Goal: Information Seeking & Learning: Check status

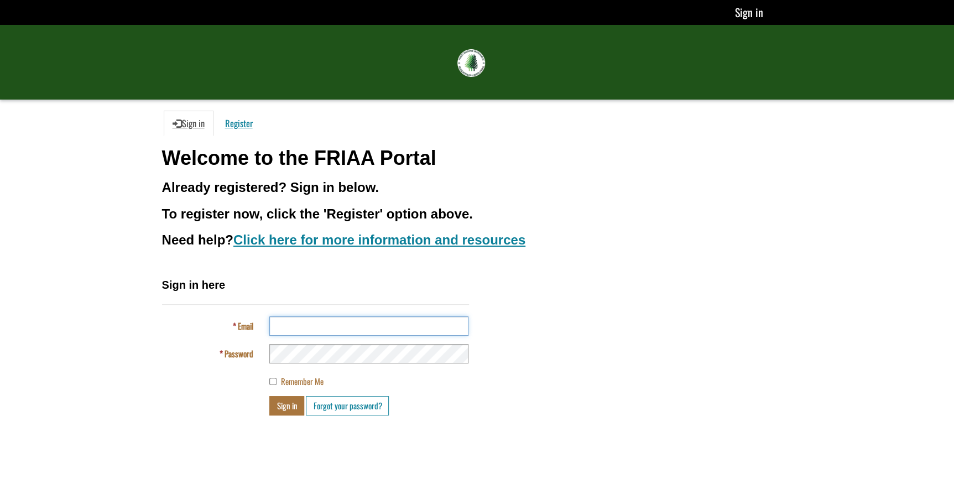
click at [285, 328] on input "Email" at bounding box center [368, 325] width 199 height 19
type input "**********"
click at [269, 396] on button "Sign in" at bounding box center [286, 405] width 35 height 19
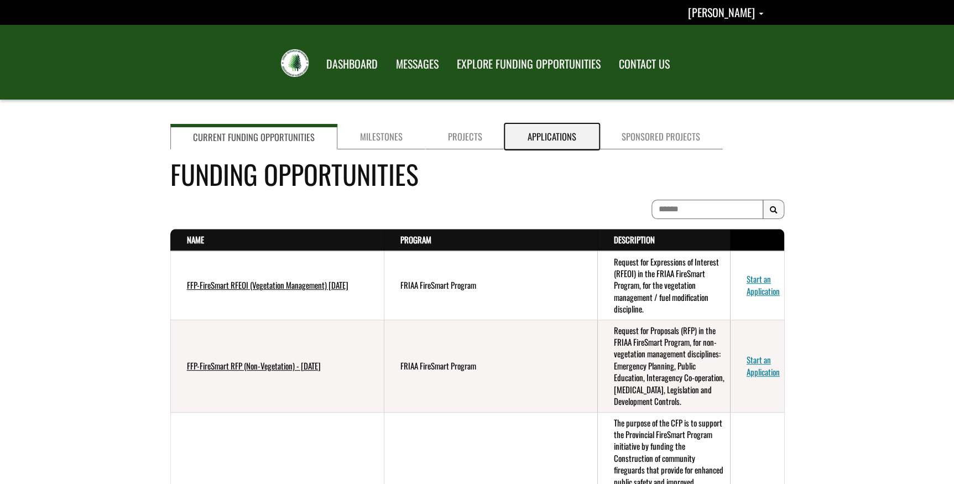
click at [528, 134] on link "Applications" at bounding box center [552, 136] width 94 height 25
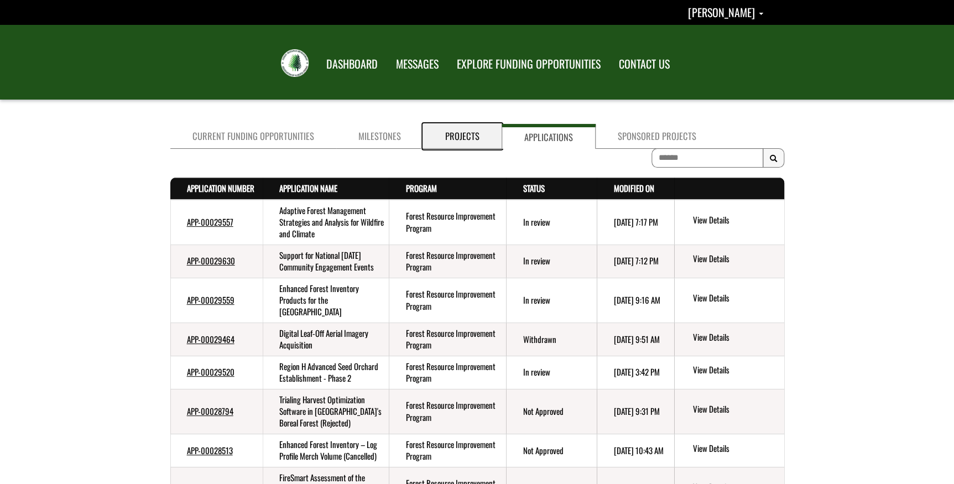
click at [432, 142] on link "Projects" at bounding box center [462, 136] width 79 height 25
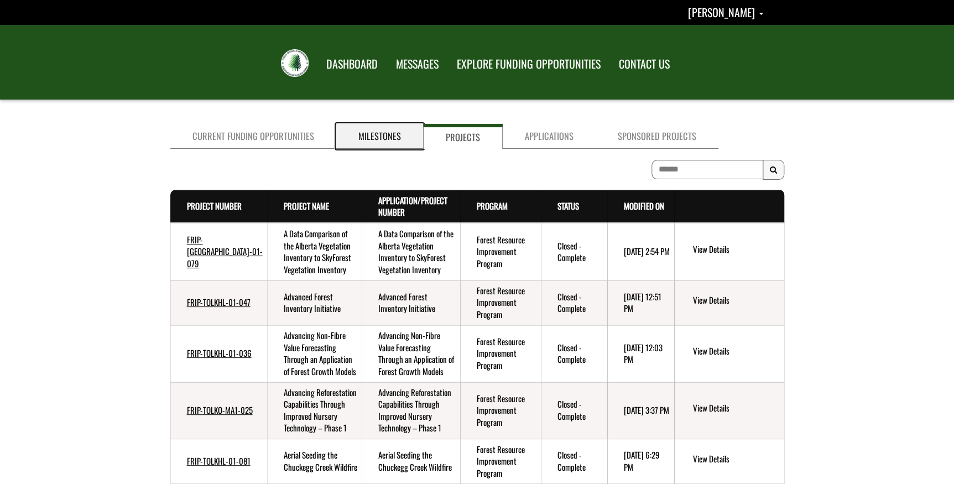
click at [380, 134] on link "Milestones" at bounding box center [379, 136] width 87 height 25
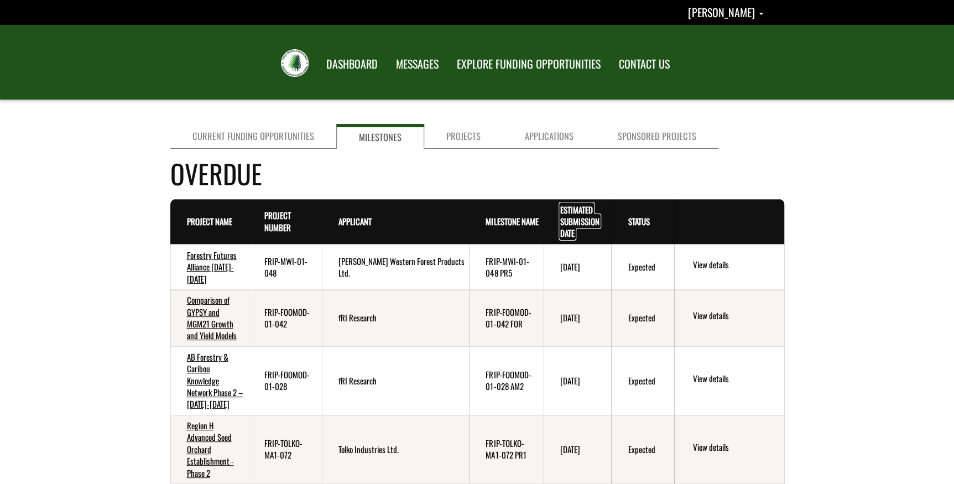
click at [575, 215] on link "Estimated Submission Date . sort descending" at bounding box center [579, 221] width 39 height 36
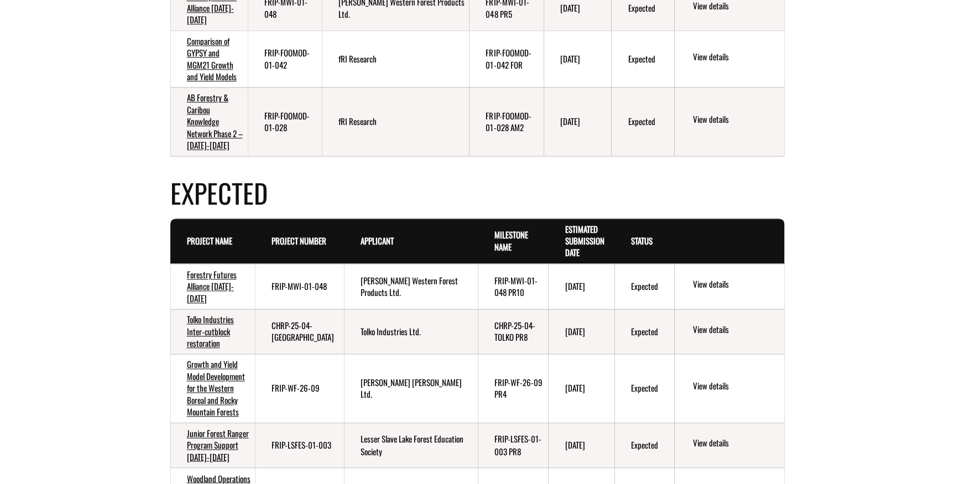
scroll to position [653, 0]
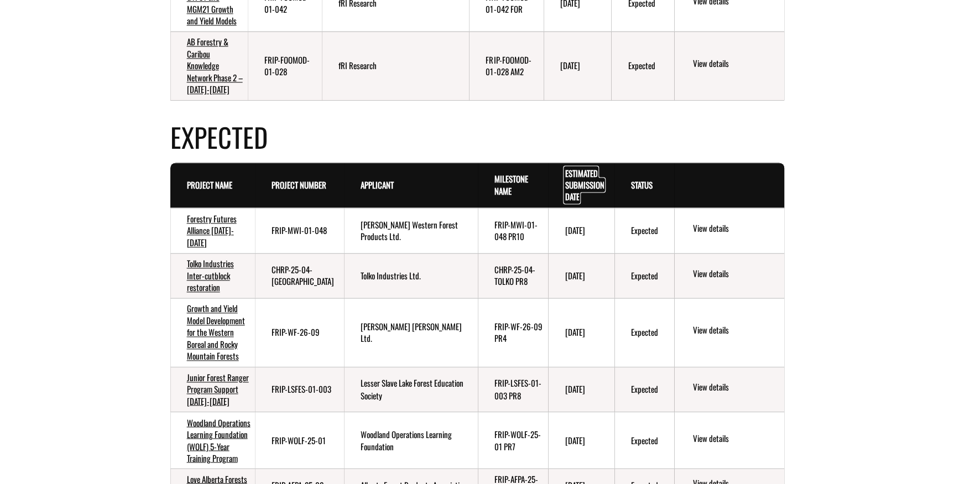
click at [570, 174] on link "Estimated Submission Date . sort descending" at bounding box center [584, 185] width 39 height 36
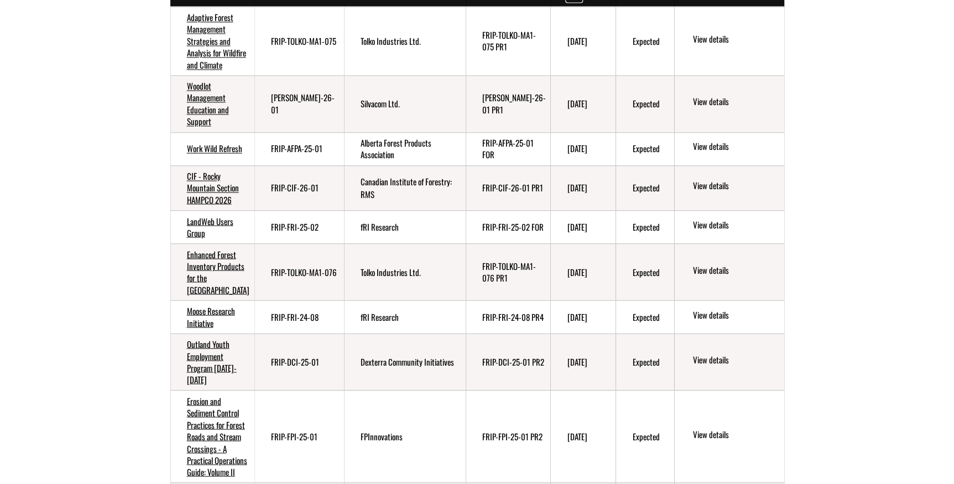
scroll to position [905, 0]
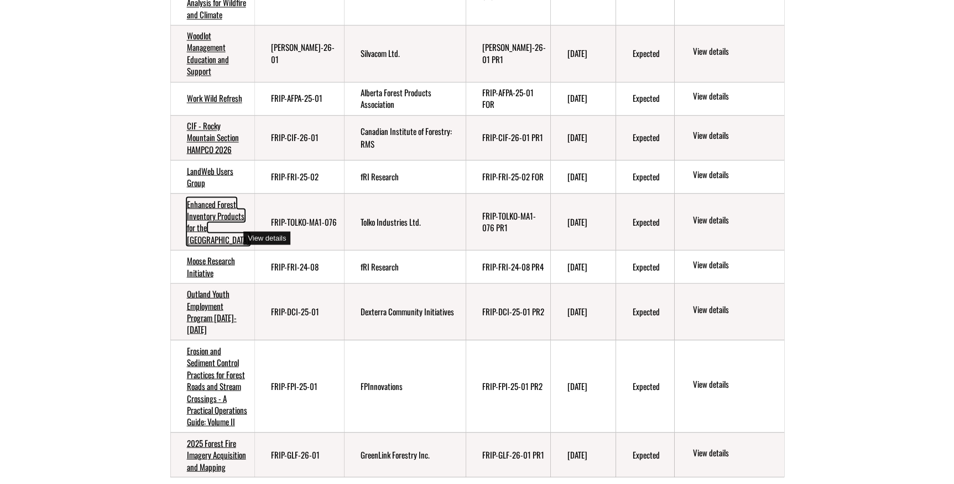
click at [211, 234] on link "Enhanced Forest Inventory Products for the Lesser Slave Lake Region" at bounding box center [218, 221] width 62 height 48
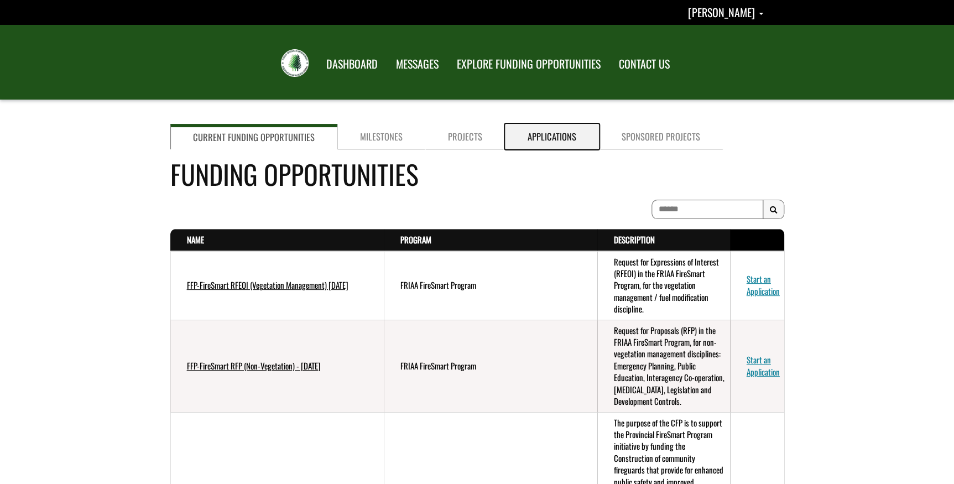
click at [556, 132] on link "Applications" at bounding box center [552, 136] width 94 height 25
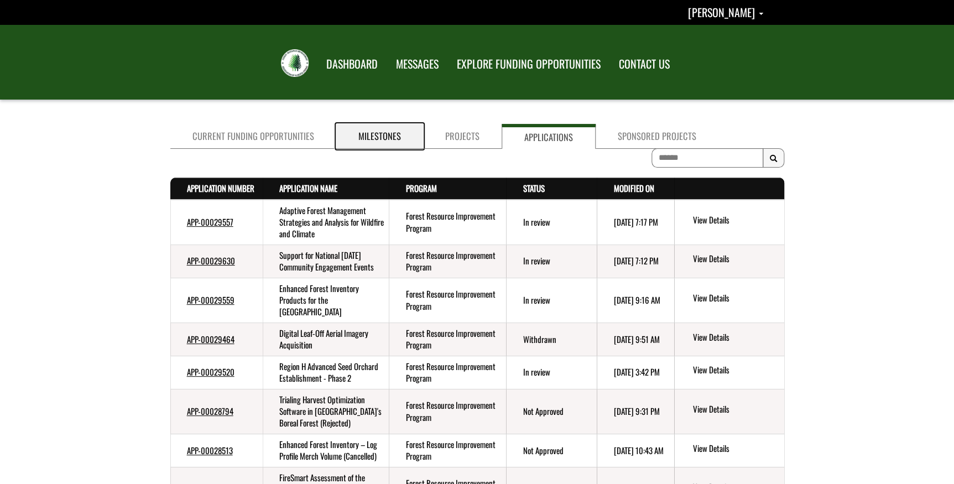
click at [376, 132] on link "Milestones" at bounding box center [379, 136] width 87 height 25
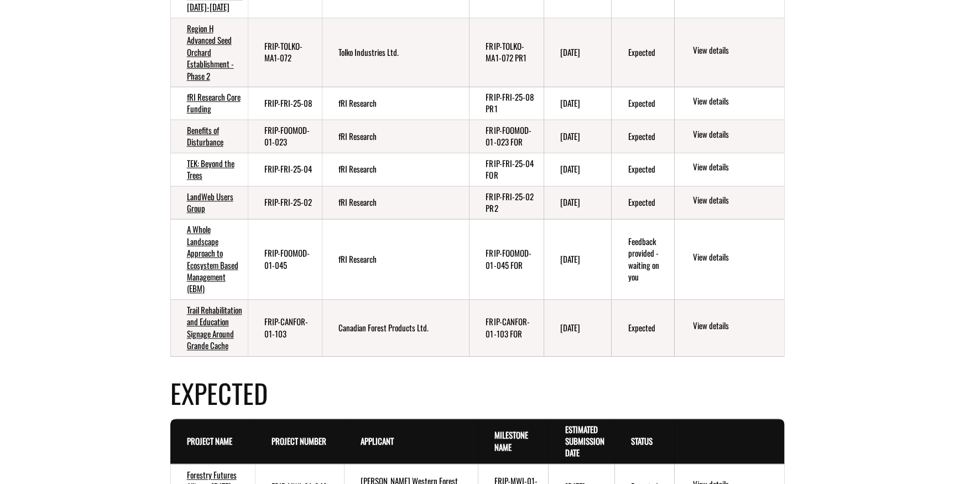
scroll to position [452, 0]
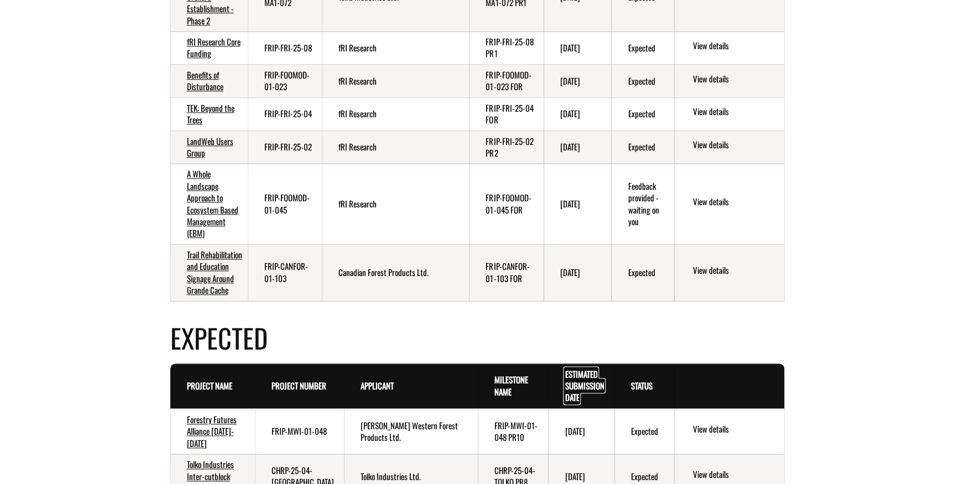
click at [581, 379] on link "Estimated Submission Date . sort descending" at bounding box center [584, 386] width 39 height 36
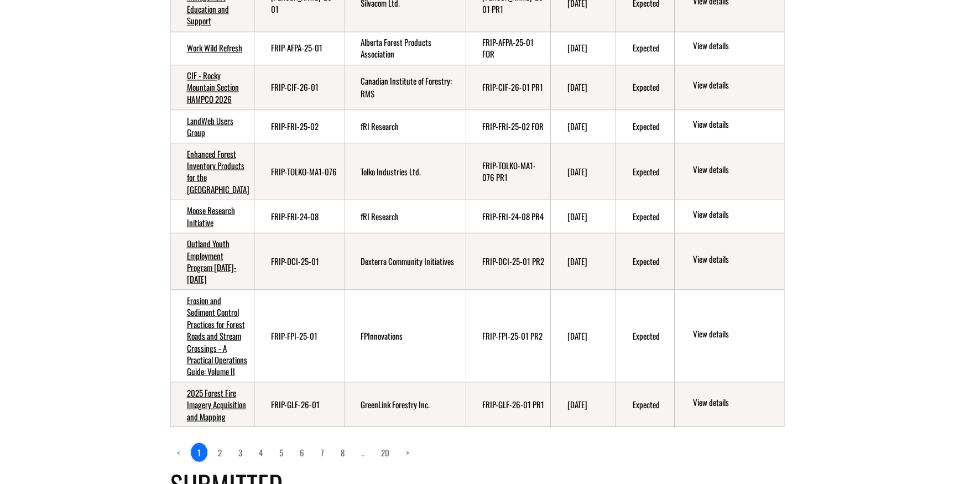
scroll to position [1106, 0]
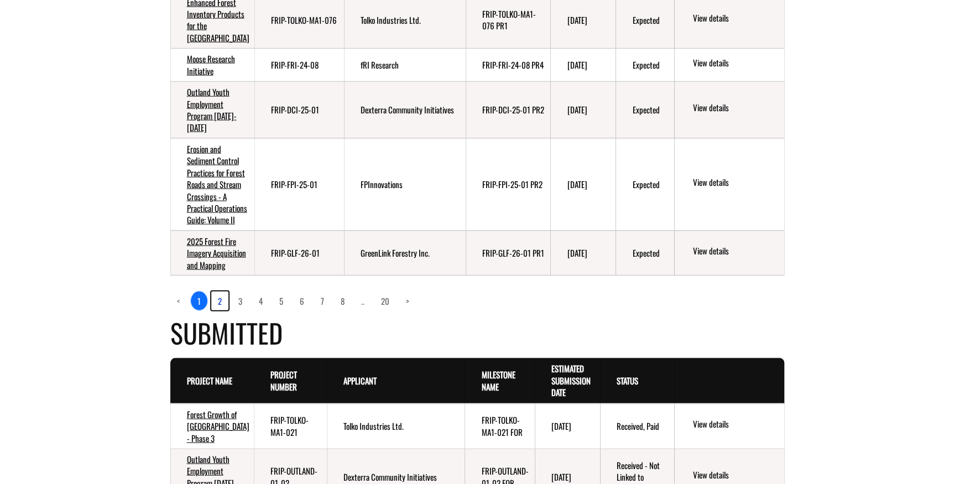
click at [220, 310] on link "2" at bounding box center [219, 300] width 17 height 19
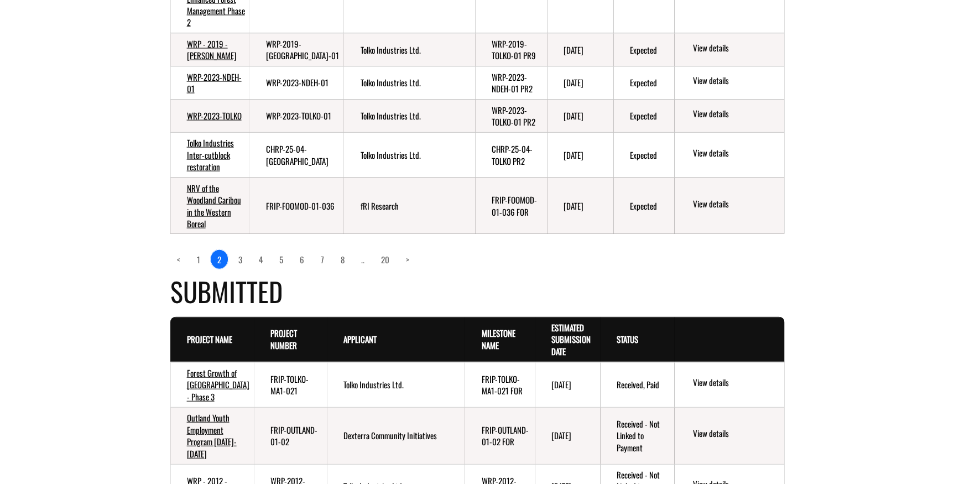
scroll to position [1005, 0]
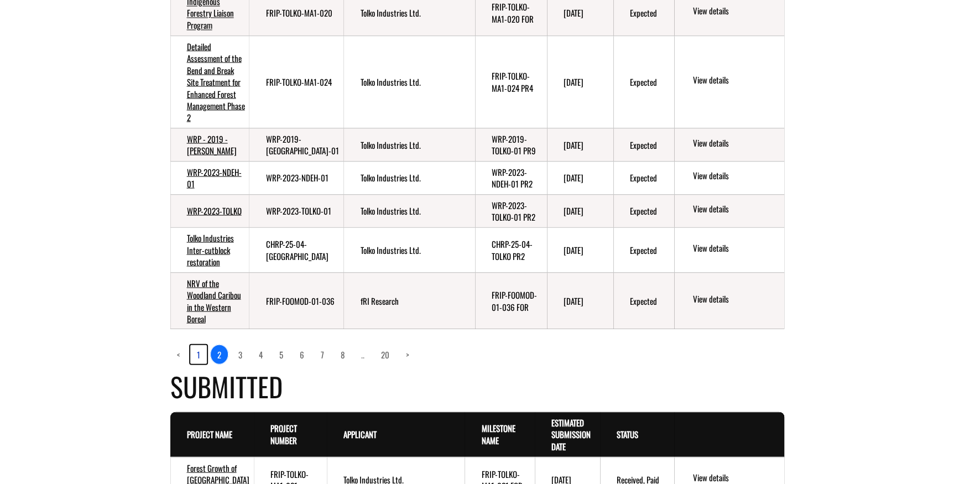
click at [196, 361] on link "1" at bounding box center [198, 353] width 17 height 19
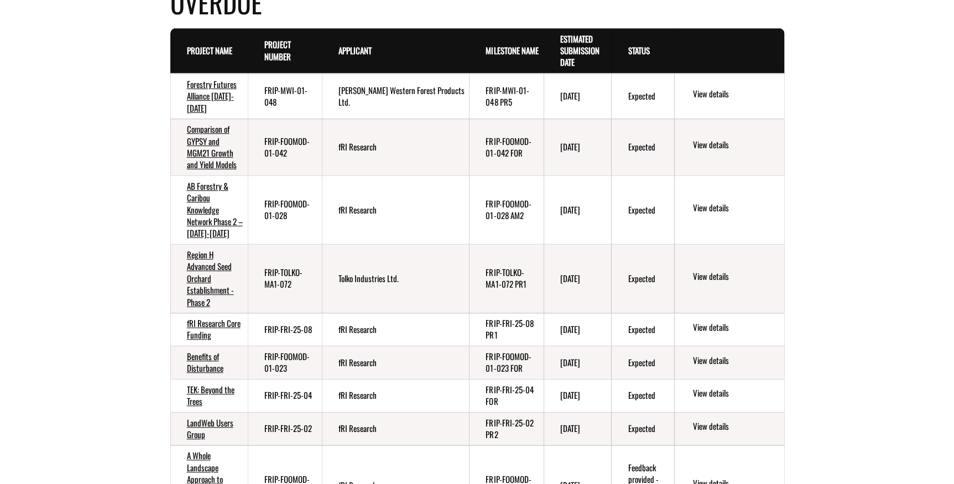
scroll to position [58, 0]
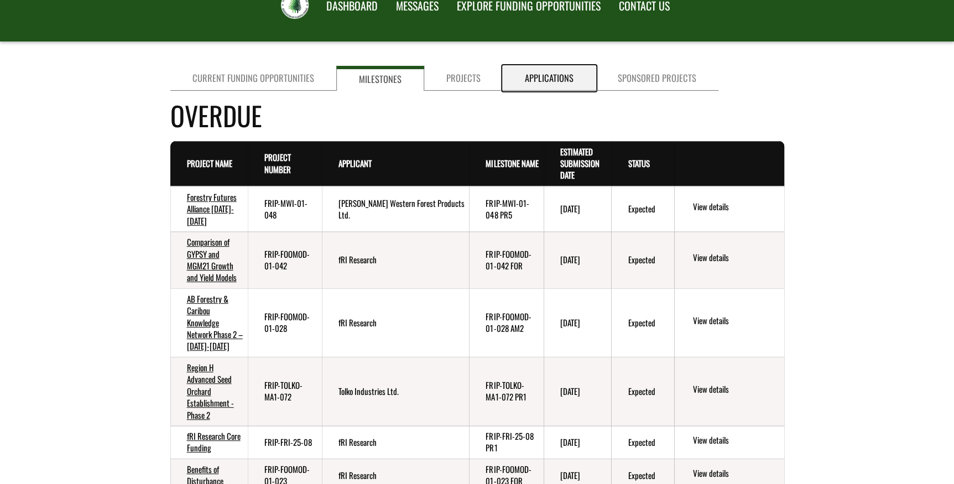
click at [535, 72] on link "Applications" at bounding box center [549, 78] width 93 height 25
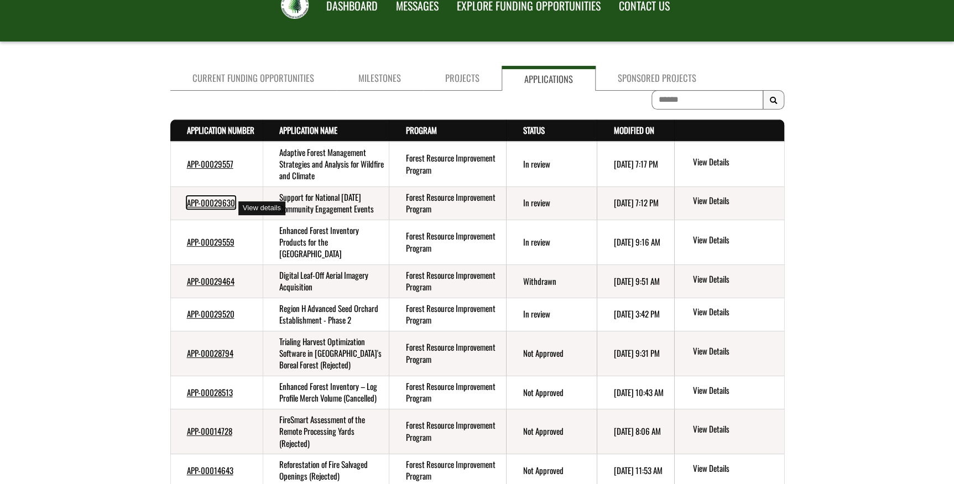
click at [224, 208] on link "APP-00029630" at bounding box center [211, 202] width 48 height 12
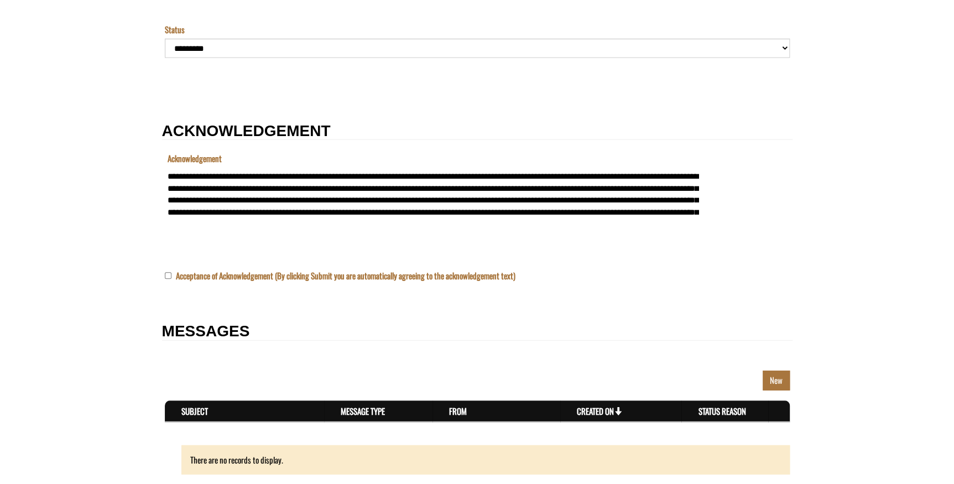
scroll to position [1438, 0]
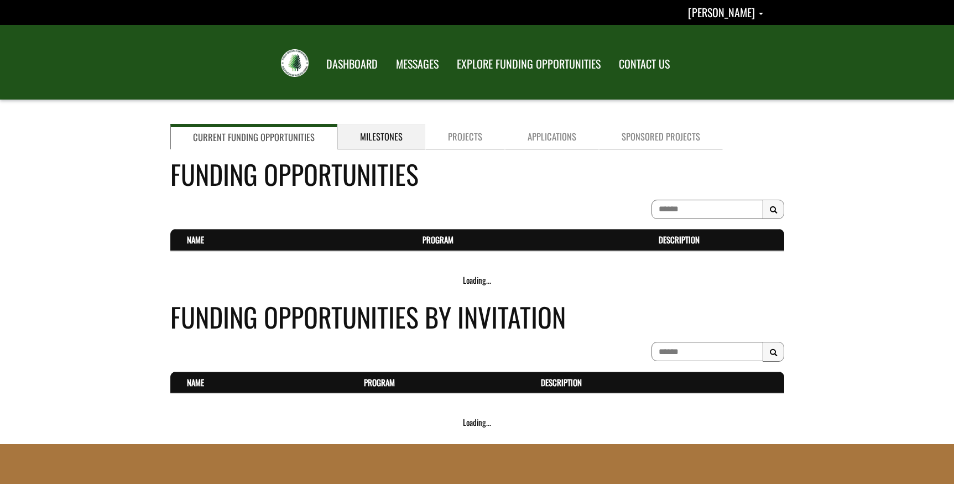
scroll to position [58, 0]
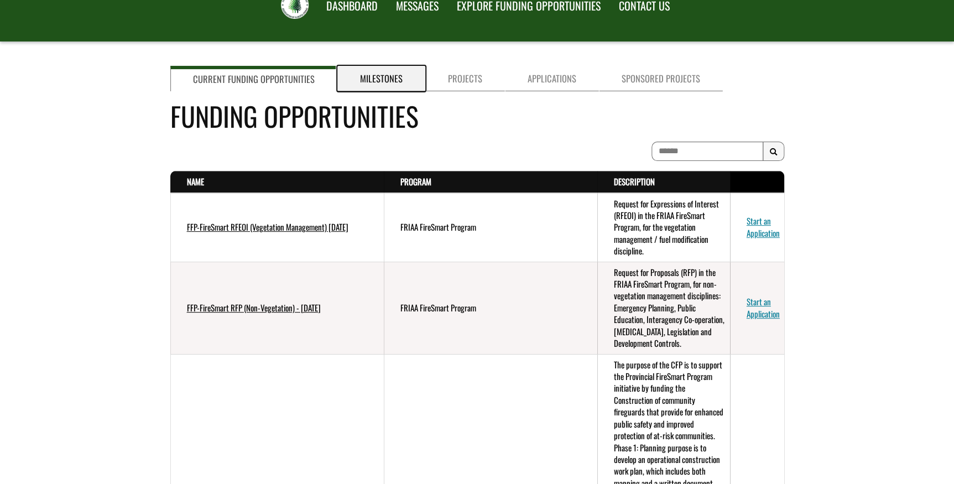
click at [365, 79] on link "Milestones" at bounding box center [381, 78] width 88 height 25
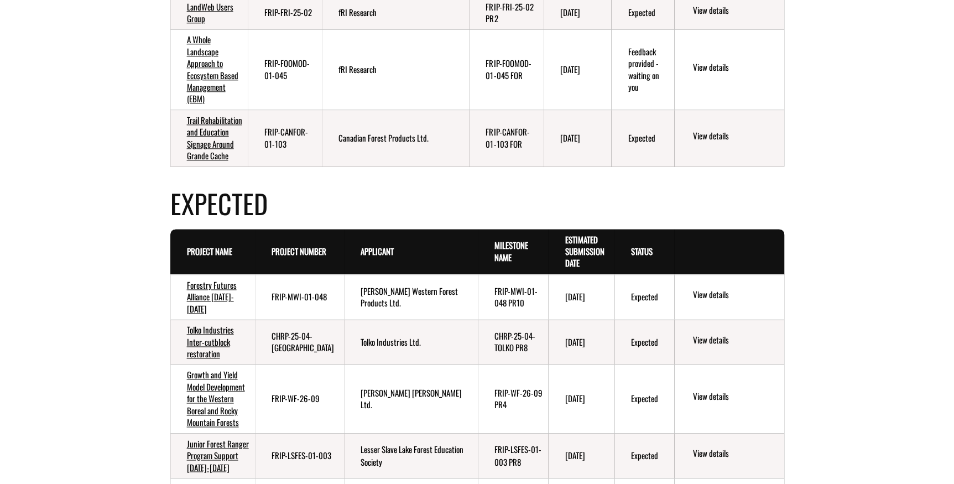
scroll to position [661, 0]
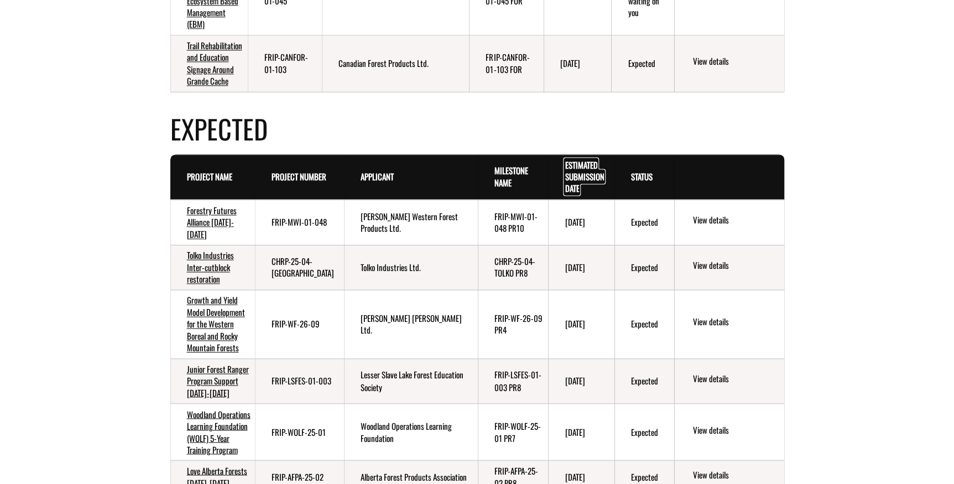
click at [574, 173] on link "Estimated Submission Date . sort descending" at bounding box center [584, 177] width 39 height 36
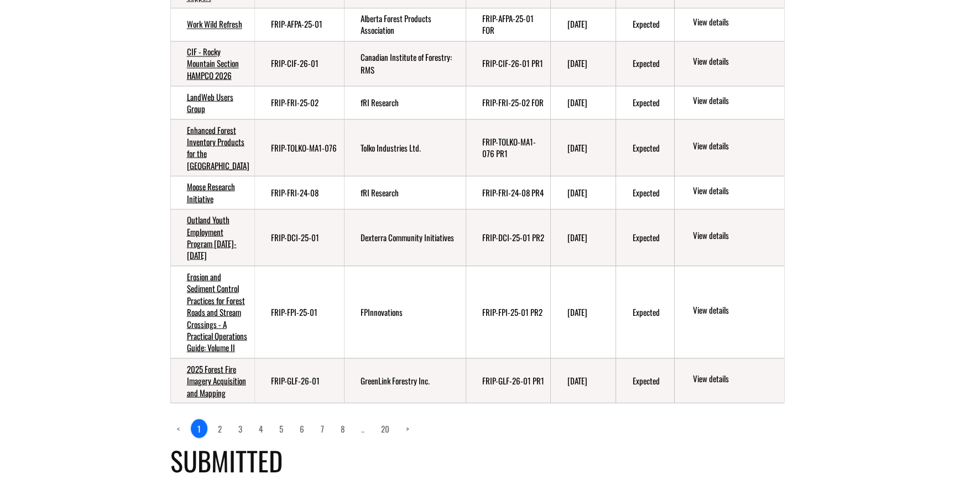
scroll to position [1063, 0]
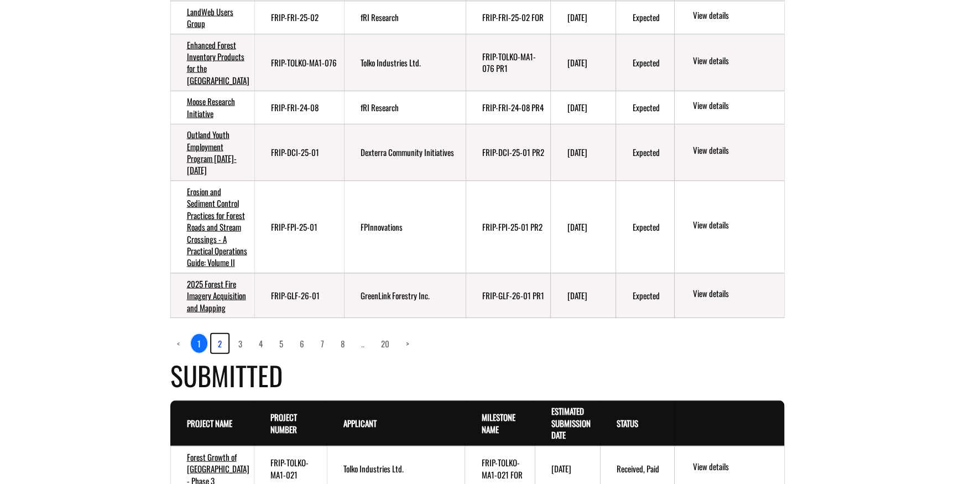
click at [219, 353] on link "2" at bounding box center [219, 343] width 17 height 19
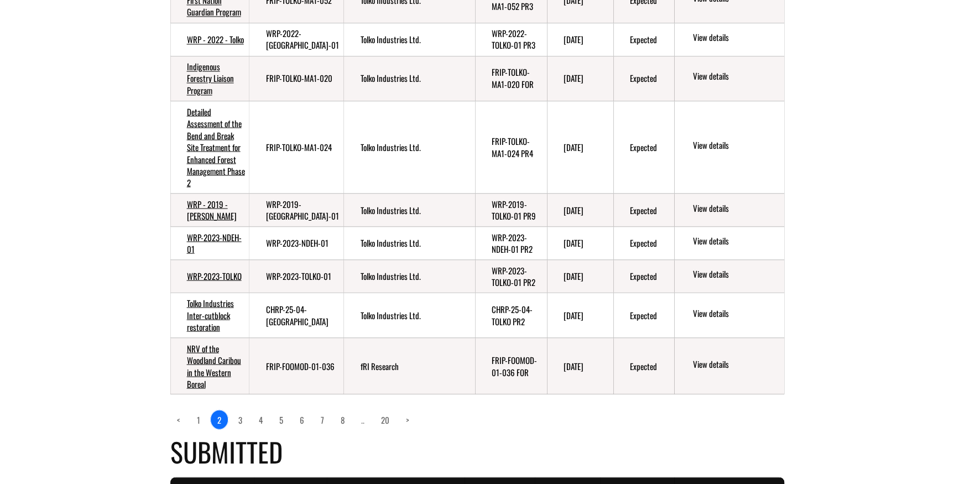
scroll to position [963, 0]
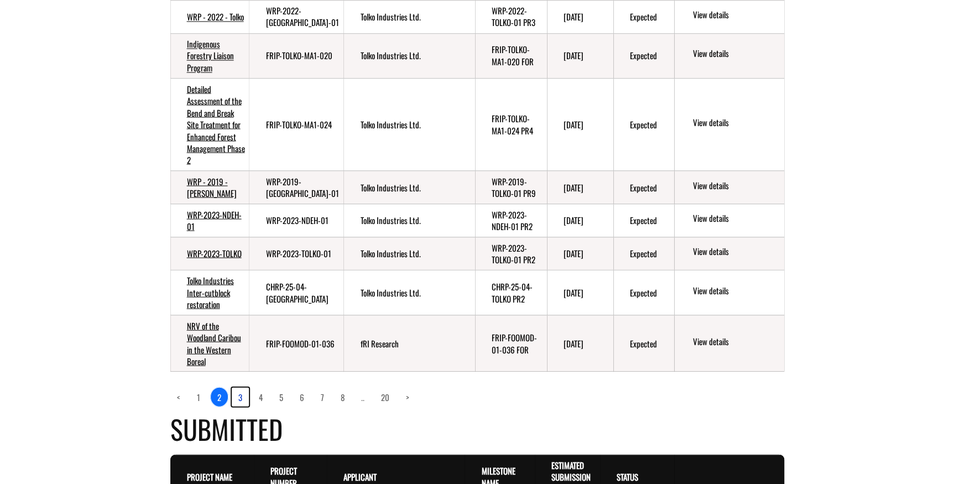
click at [241, 405] on link "3" at bounding box center [240, 396] width 17 height 19
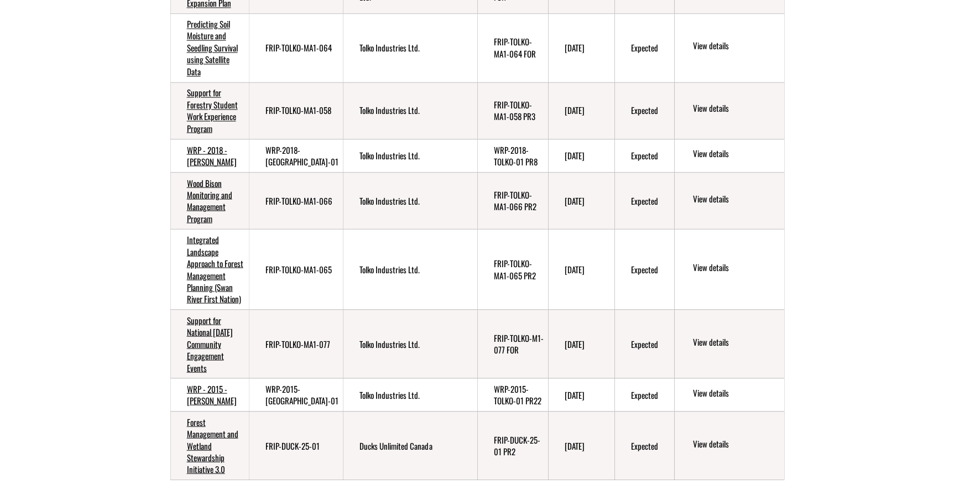
scroll to position [943, 0]
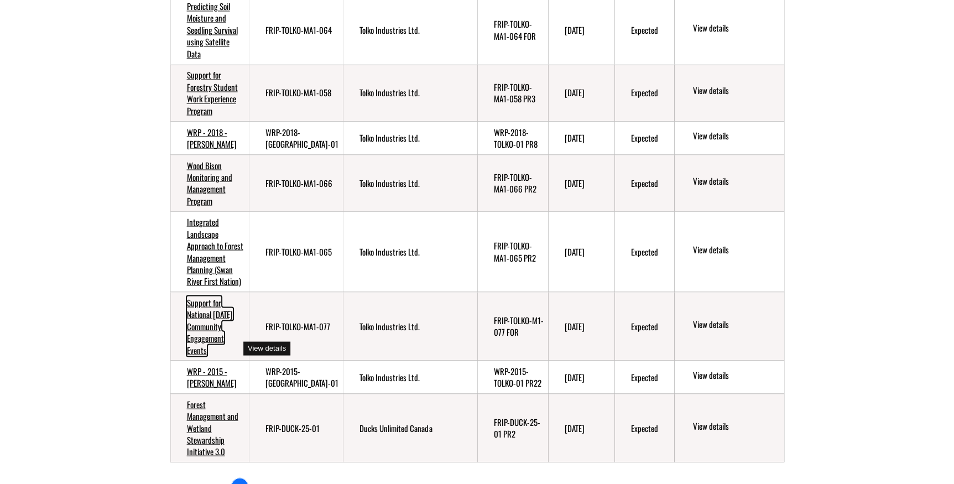
click at [205, 338] on link "Support for National Forest Week Community Engagement Events" at bounding box center [210, 326] width 46 height 60
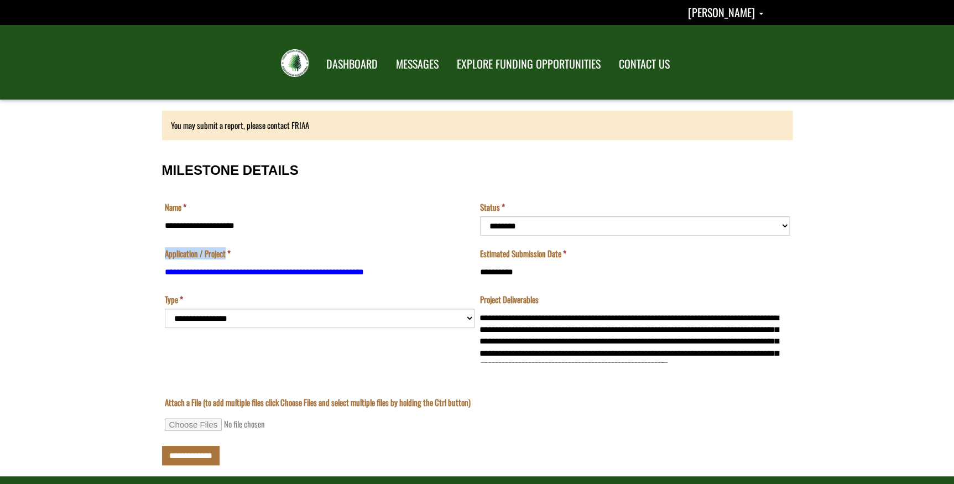
click at [354, 277] on td "**********" at bounding box center [319, 271] width 315 height 46
click at [186, 269] on td "**********" at bounding box center [319, 271] width 315 height 46
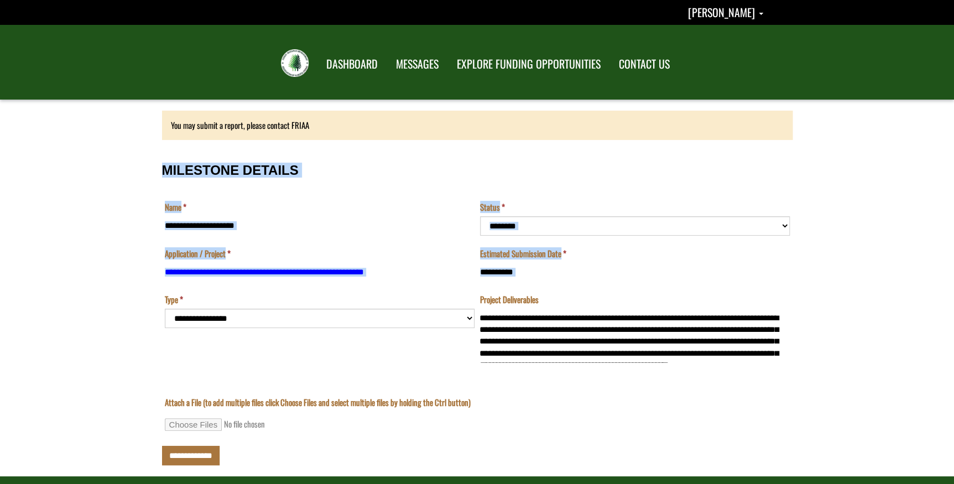
drag, startPoint x: 262, startPoint y: 295, endPoint x: 160, endPoint y: 270, distance: 104.6
click at [160, 270] on div "**********" at bounding box center [477, 294] width 647 height 366
click at [315, 291] on td "**********" at bounding box center [319, 271] width 315 height 46
drag, startPoint x: 212, startPoint y: 284, endPoint x: 152, endPoint y: 272, distance: 60.9
click at [152, 272] on form "**********" at bounding box center [477, 288] width 954 height 377
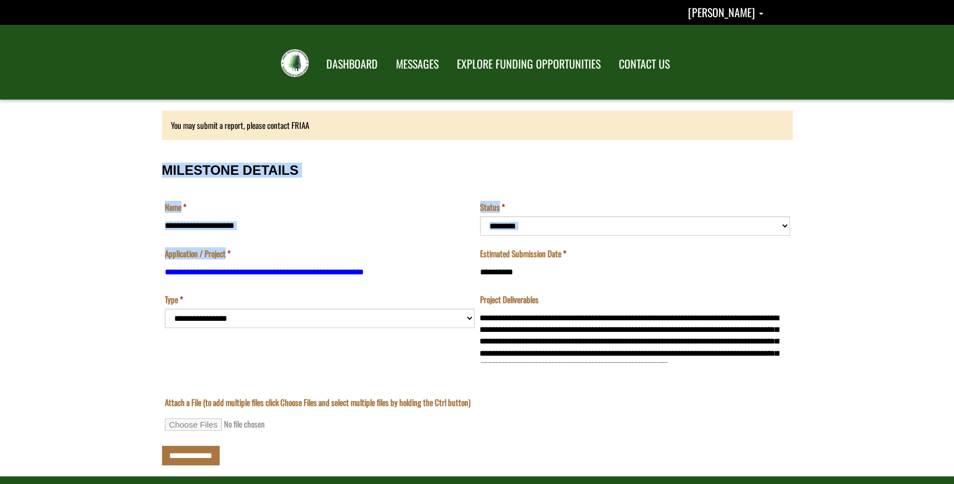
click at [196, 278] on div "**********" at bounding box center [477, 294] width 647 height 366
